Goal: Check status

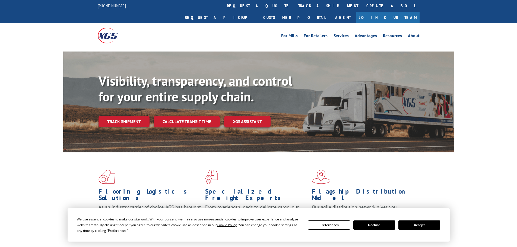
click at [431, 226] on button "Accept" at bounding box center [419, 225] width 42 height 9
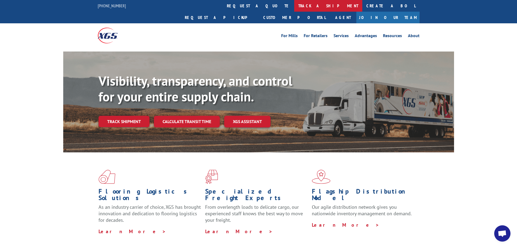
click at [294, 4] on link "track a shipment" at bounding box center [328, 6] width 68 height 12
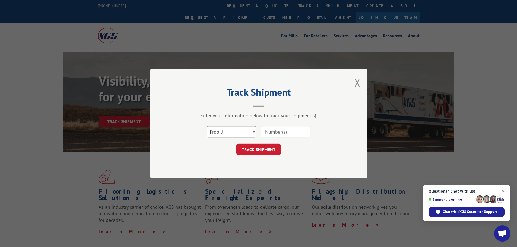
click at [236, 134] on select "Select category... Probill BOL PO" at bounding box center [231, 131] width 50 height 11
select select "bol"
click at [206, 126] on select "Select category... Probill BOL PO" at bounding box center [231, 131] width 50 height 11
click at [267, 132] on input at bounding box center [285, 131] width 50 height 11
paste input "477539"
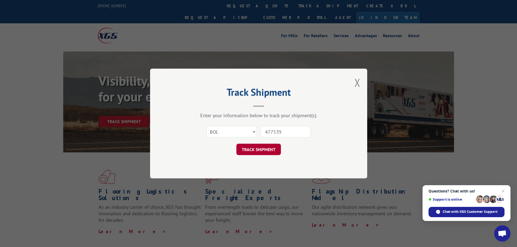
type input "477539"
click at [261, 151] on button "TRACK SHIPMENT" at bounding box center [258, 149] width 44 height 11
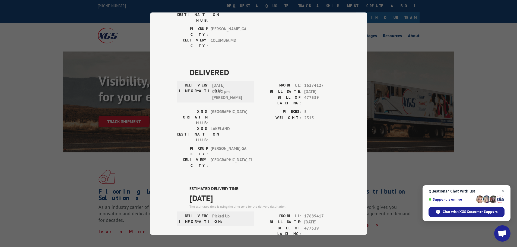
scroll to position [353, 0]
